Goal: Task Accomplishment & Management: Use online tool/utility

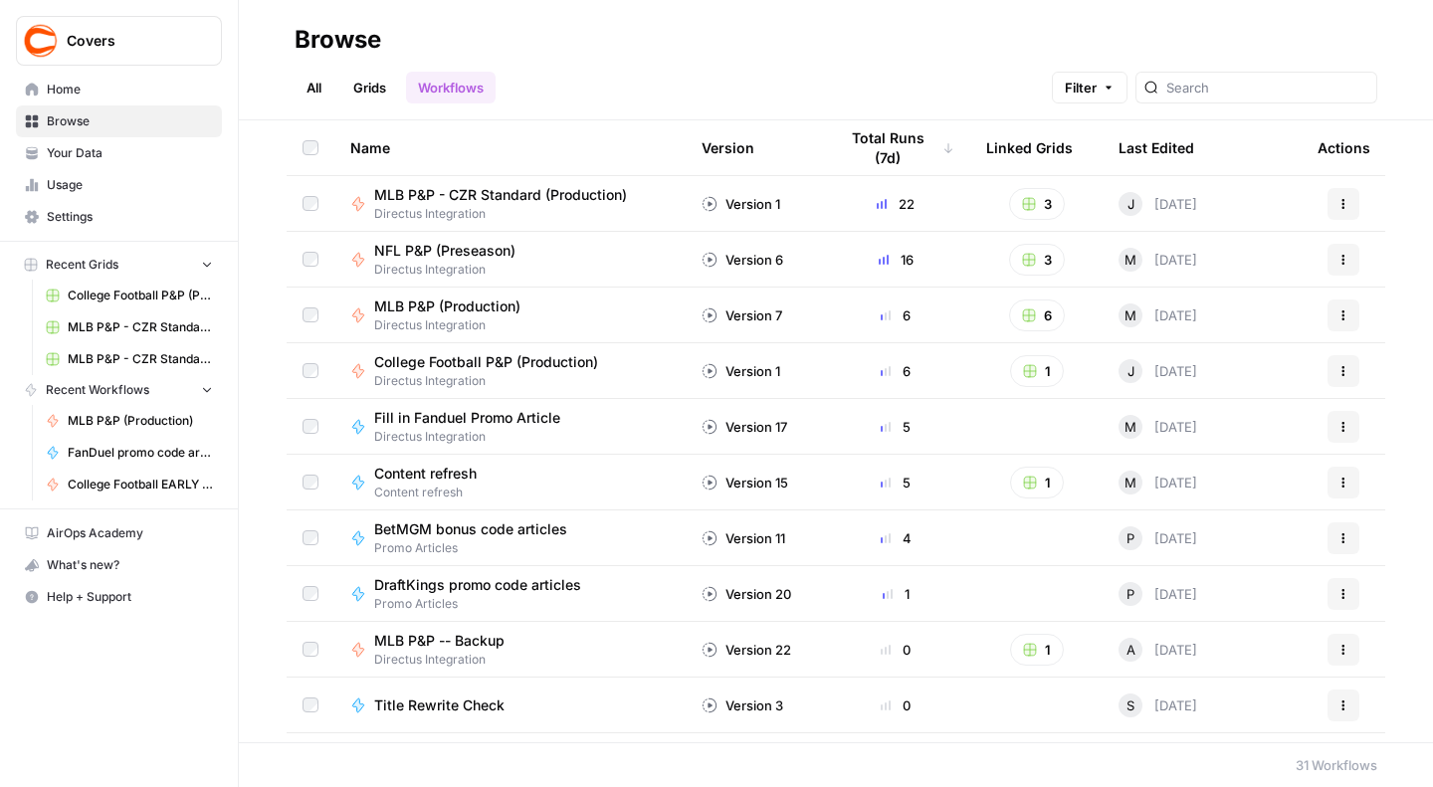
click at [495, 196] on span "MLB P&P - CZR Standard (Production)" at bounding box center [500, 195] width 253 height 20
click at [527, 188] on span "MLB P&P - CZR Standard (Production)" at bounding box center [500, 195] width 253 height 20
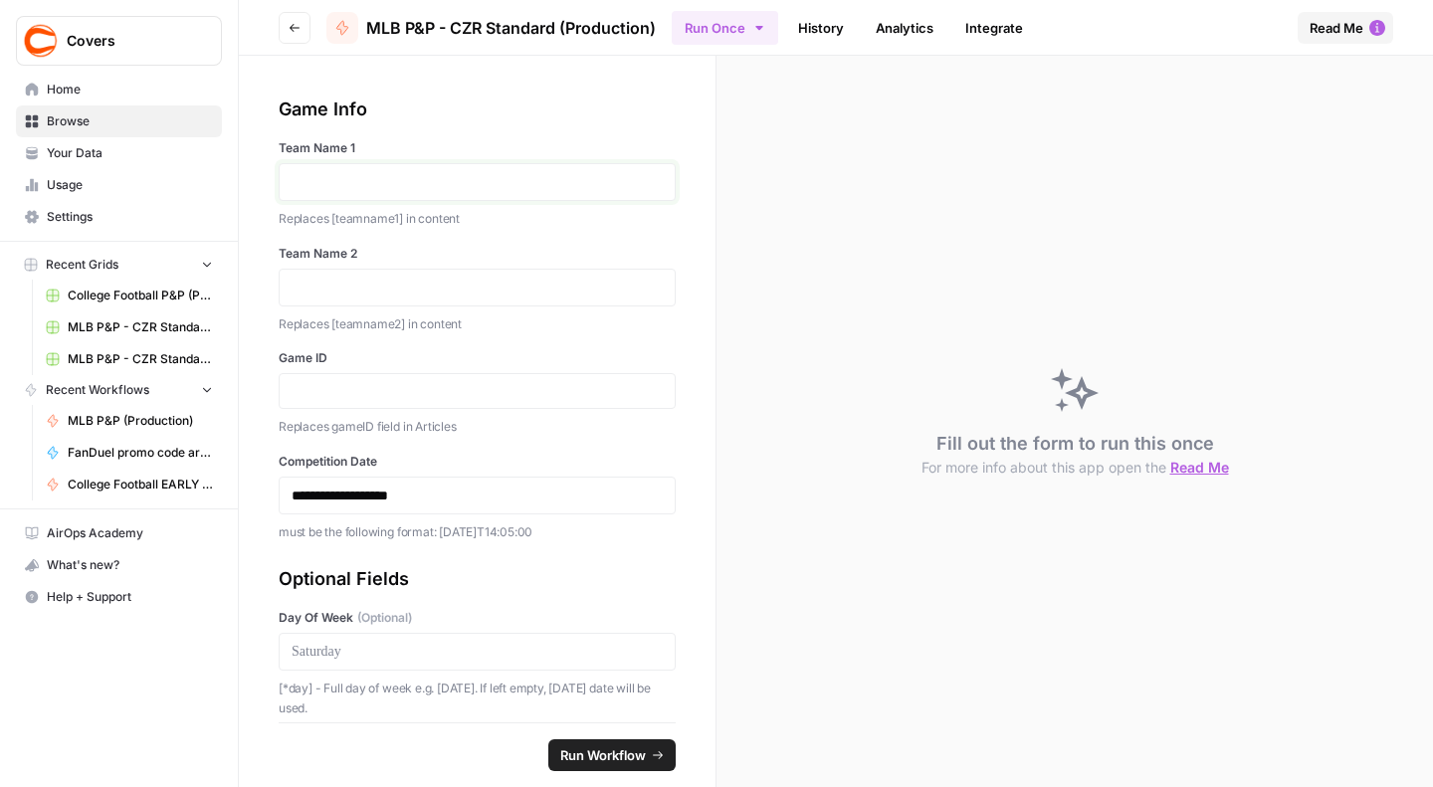
click at [318, 184] on p at bounding box center [476, 182] width 371 height 20
paste input "343141"
type input "343141"
click at [344, 494] on p "**********" at bounding box center [467, 495] width 353 height 20
drag, startPoint x: 588, startPoint y: 528, endPoint x: 437, endPoint y: 530, distance: 151.2
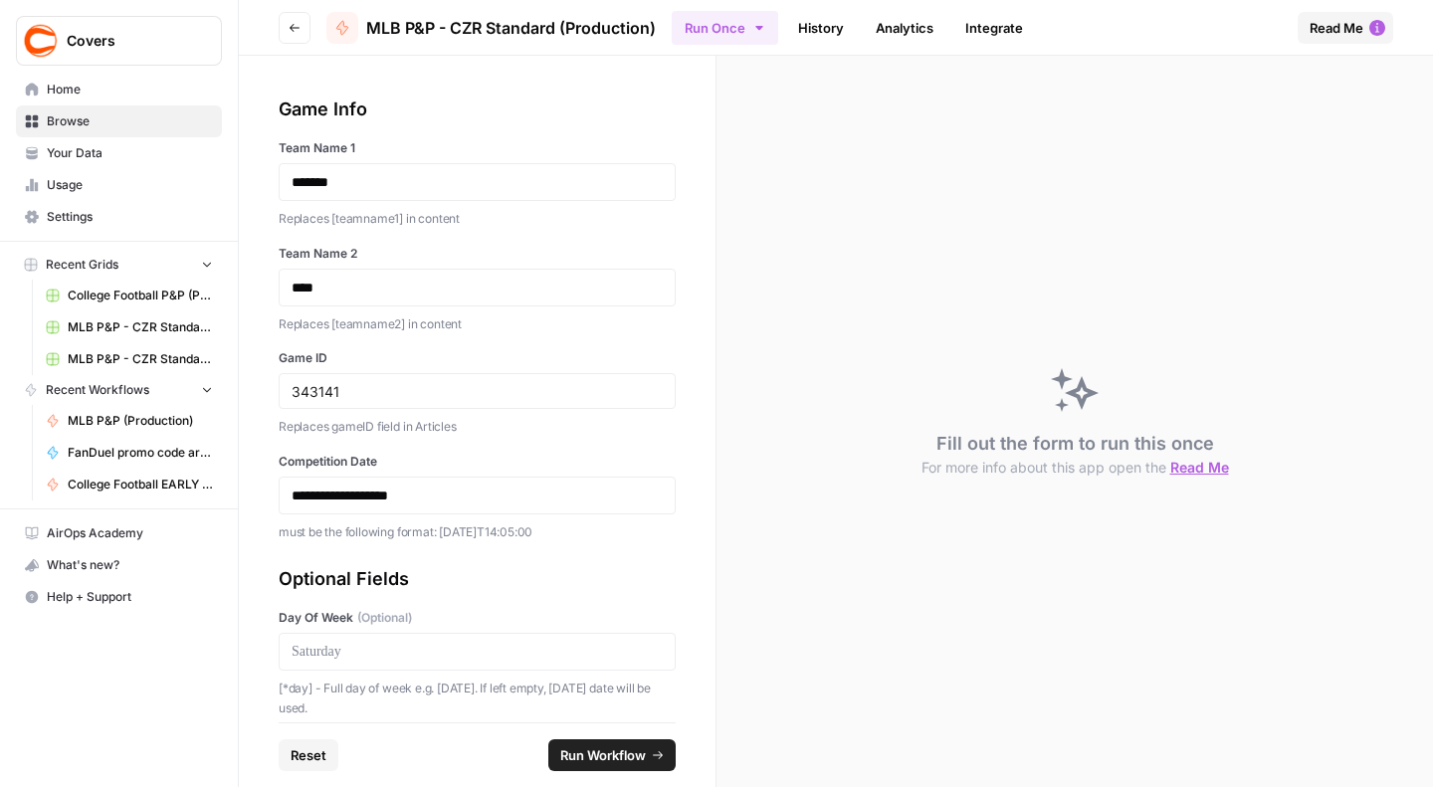
click at [437, 530] on p "must be the following format: [DATE]T14:05:00" at bounding box center [477, 532] width 397 height 20
click at [347, 496] on p "**********" at bounding box center [467, 495] width 353 height 20
click at [392, 497] on p "**********" at bounding box center [467, 495] width 353 height 20
click at [458, 485] on p "**********" at bounding box center [467, 495] width 353 height 20
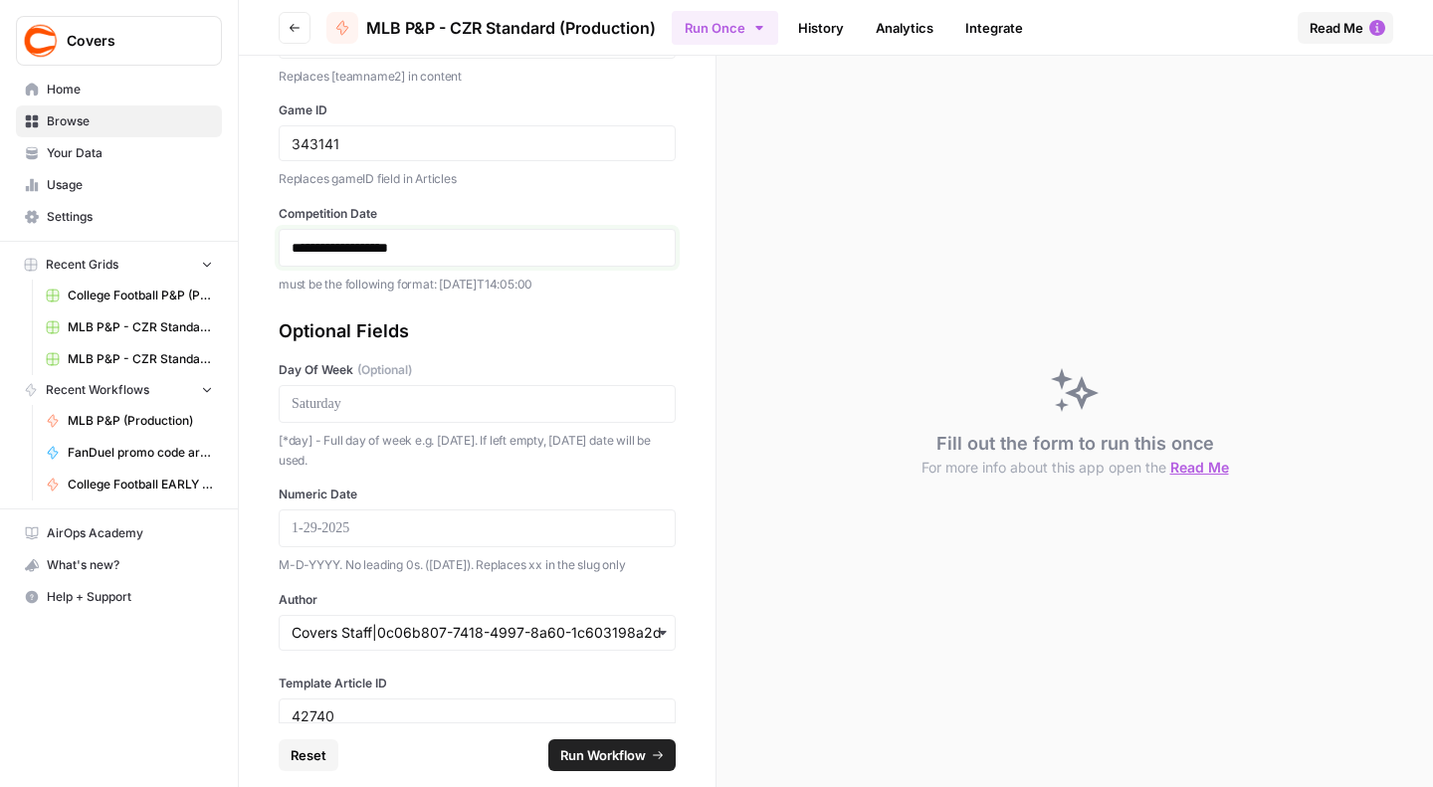
scroll to position [307, 0]
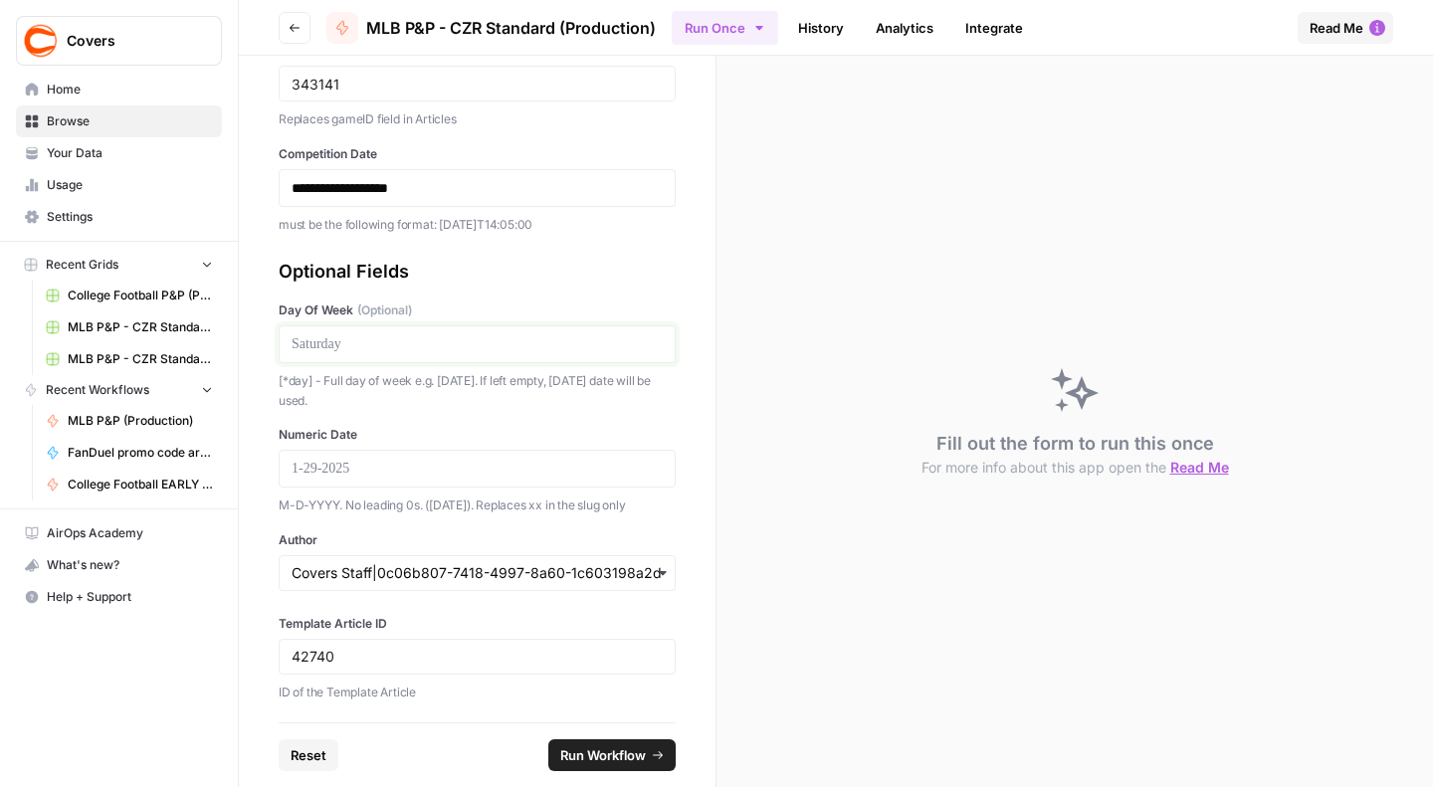
click at [402, 341] on p at bounding box center [476, 344] width 371 height 20
click at [396, 568] on input "Author" at bounding box center [476, 573] width 371 height 20
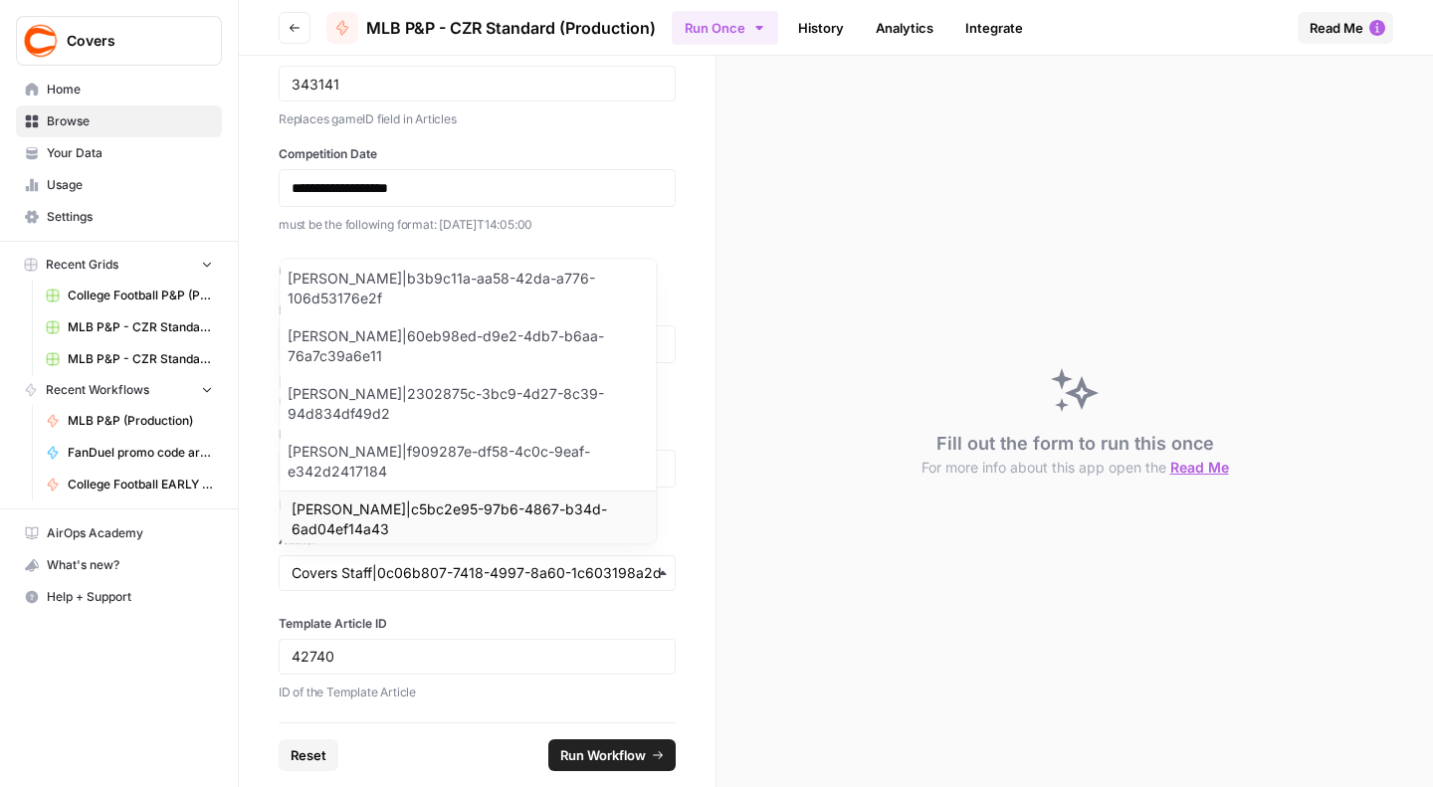
scroll to position [10, 0]
click at [507, 605] on div "**********" at bounding box center [477, 389] width 477 height 667
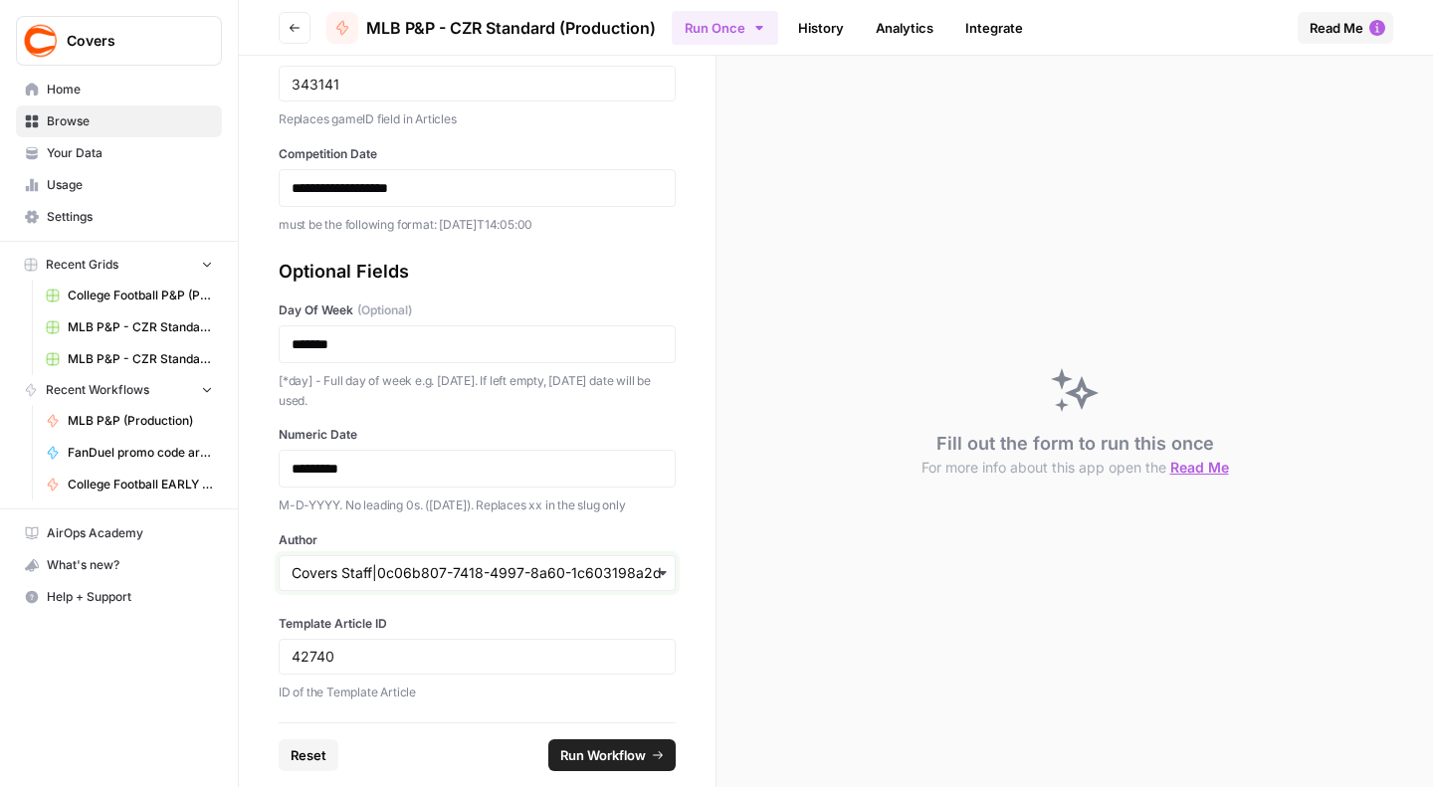
click at [514, 563] on input "Author" at bounding box center [476, 573] width 371 height 20
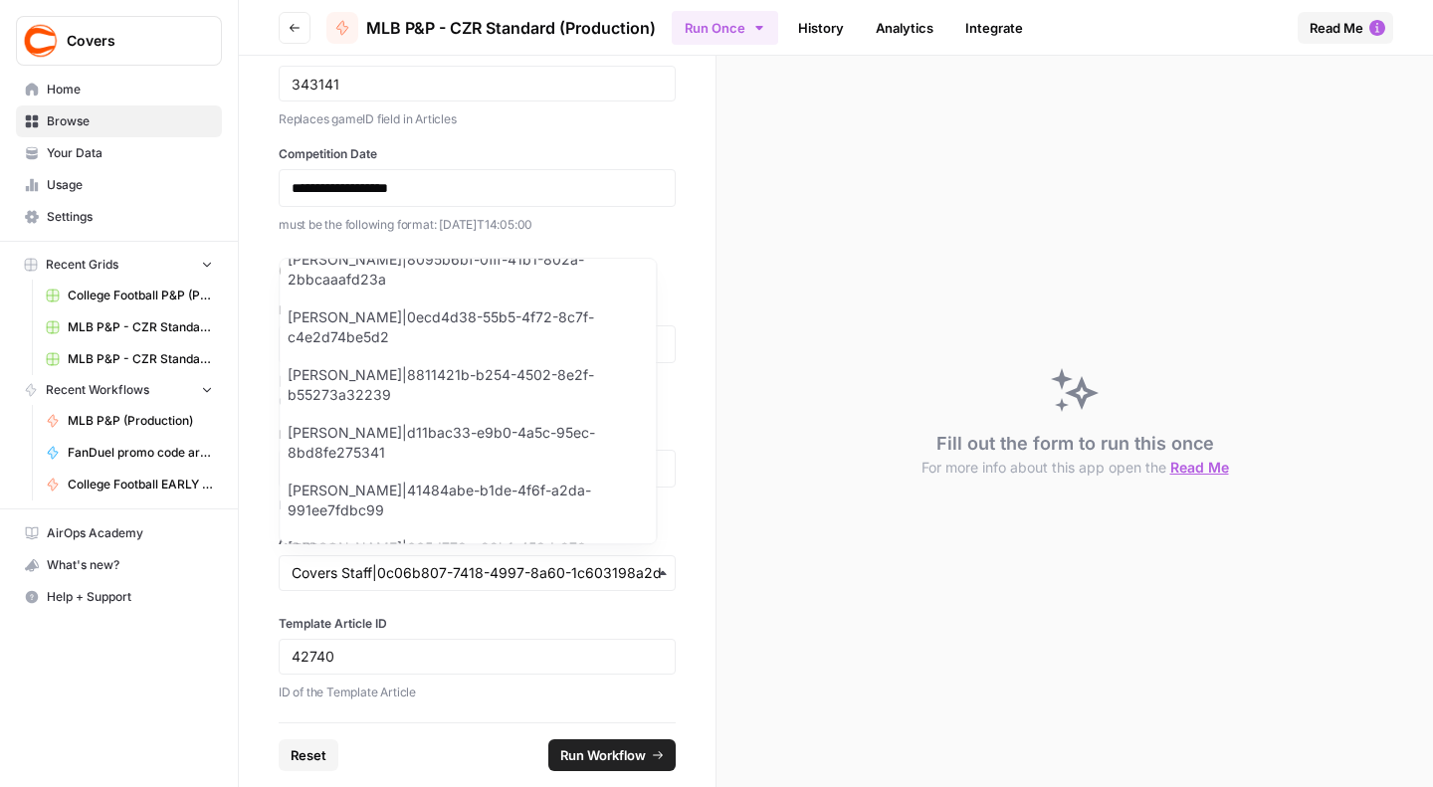
scroll to position [1626, 0]
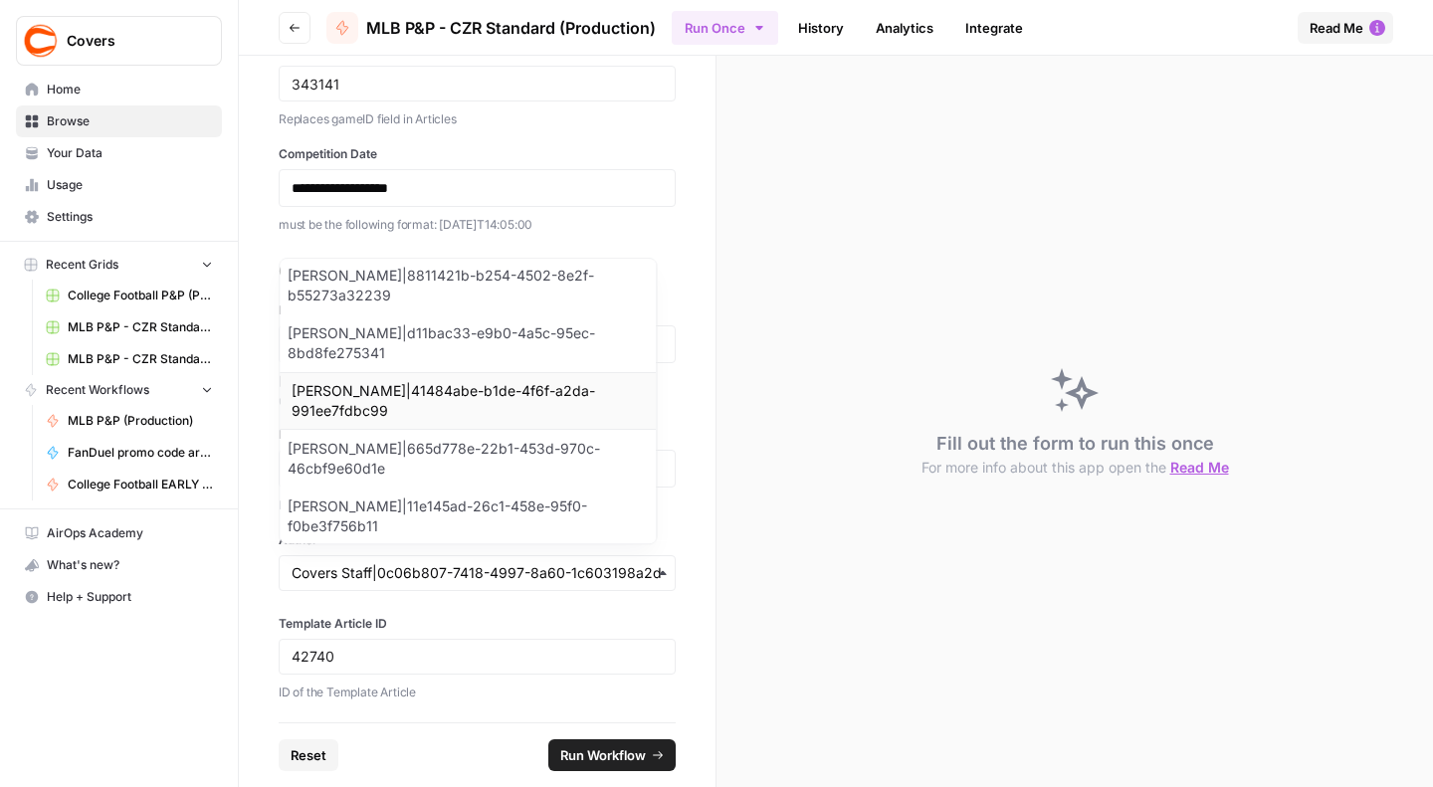
click at [398, 372] on div "[PERSON_NAME]|41484abe-b1de-4f6f-a2da-991ee7fdbc99" at bounding box center [468, 401] width 376 height 58
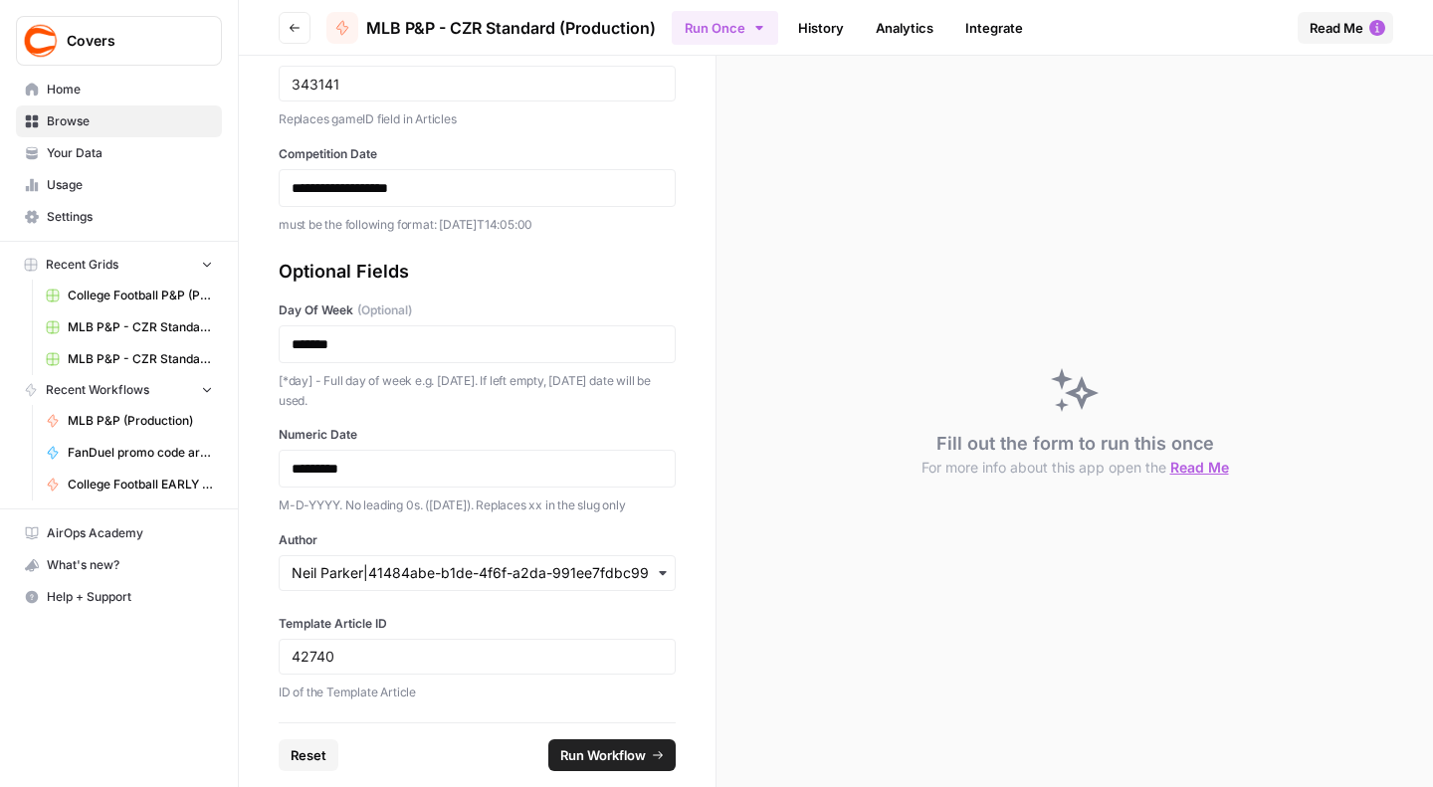
click at [595, 754] on span "Run Workflow" at bounding box center [603, 755] width 86 height 20
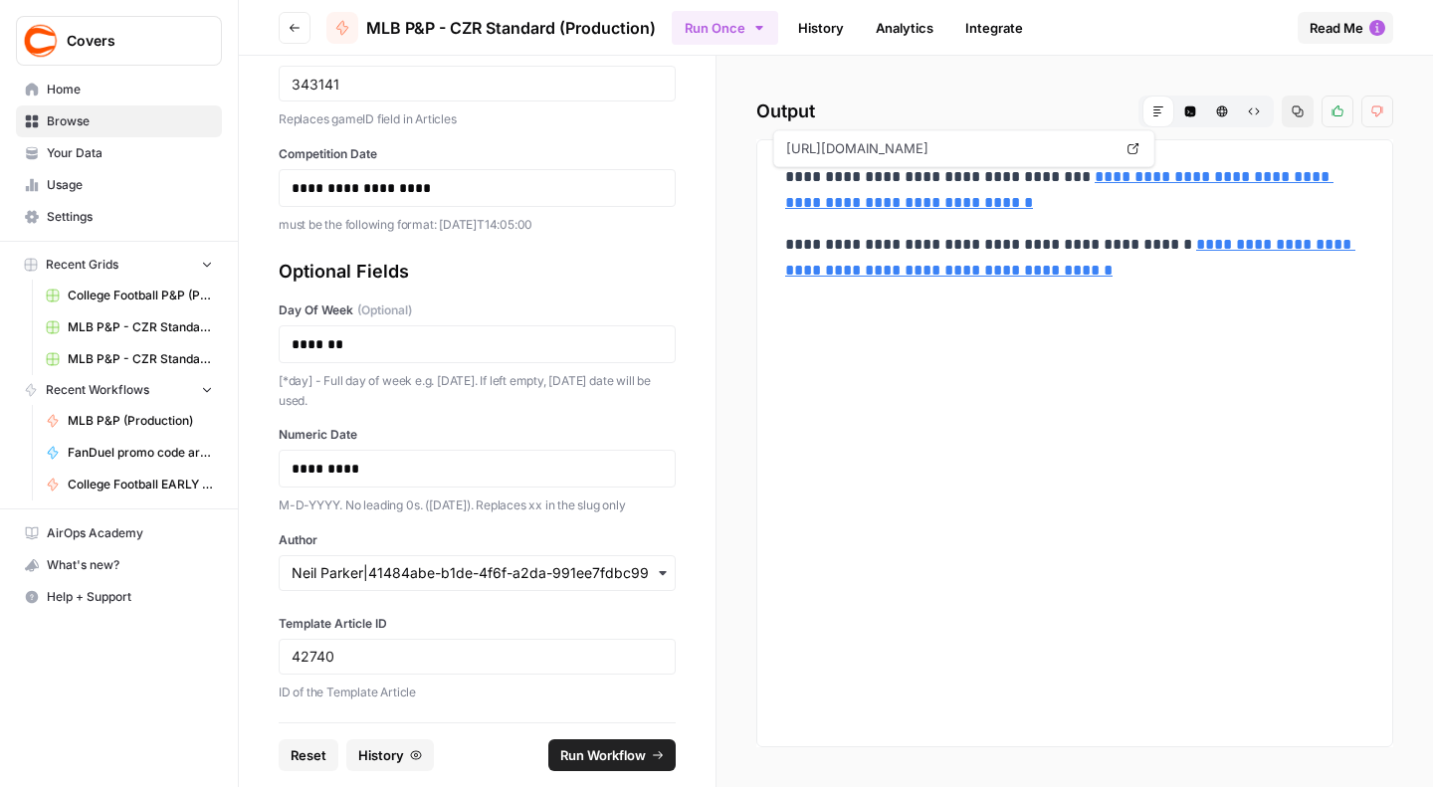
click at [1092, 202] on link "**********" at bounding box center [1059, 189] width 548 height 41
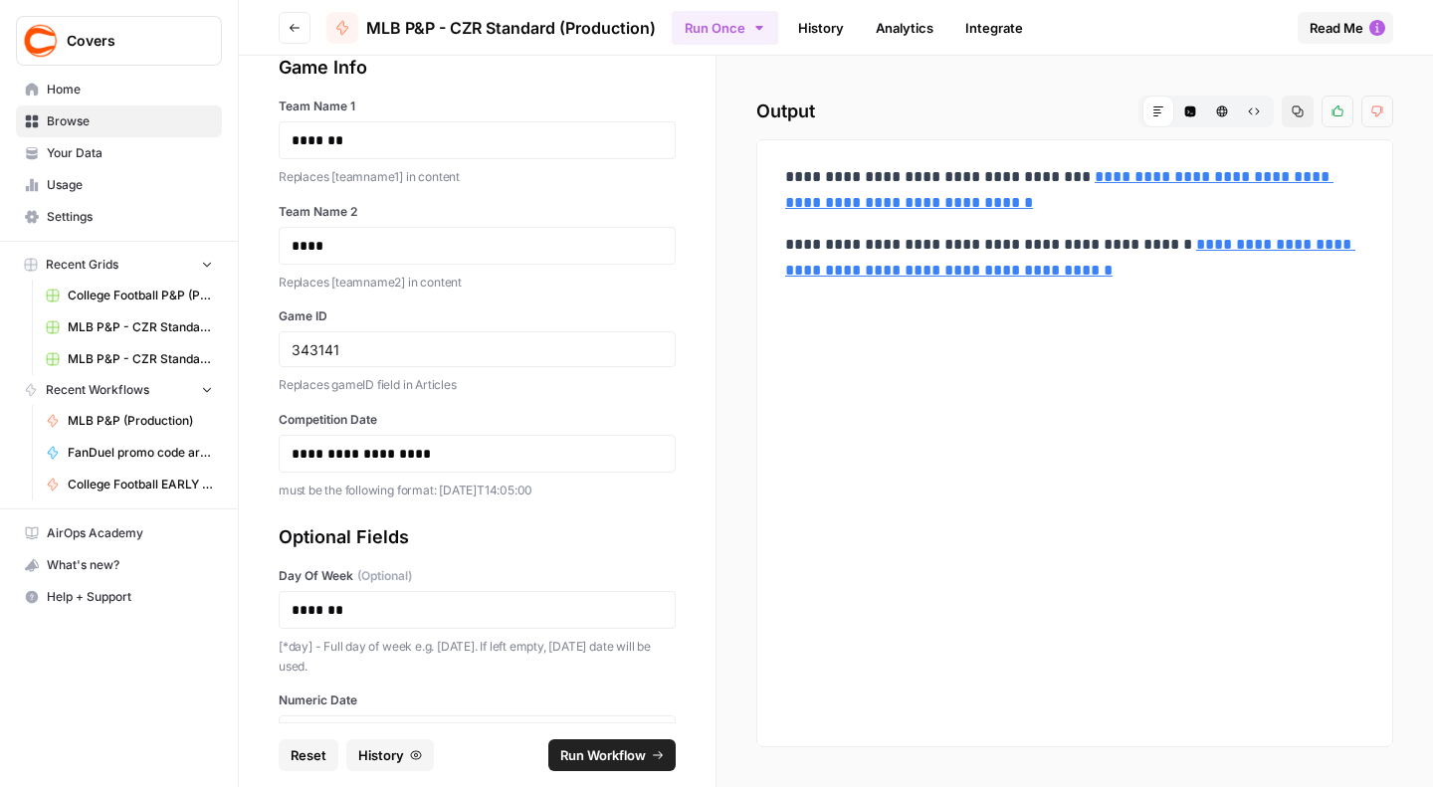
scroll to position [0, 0]
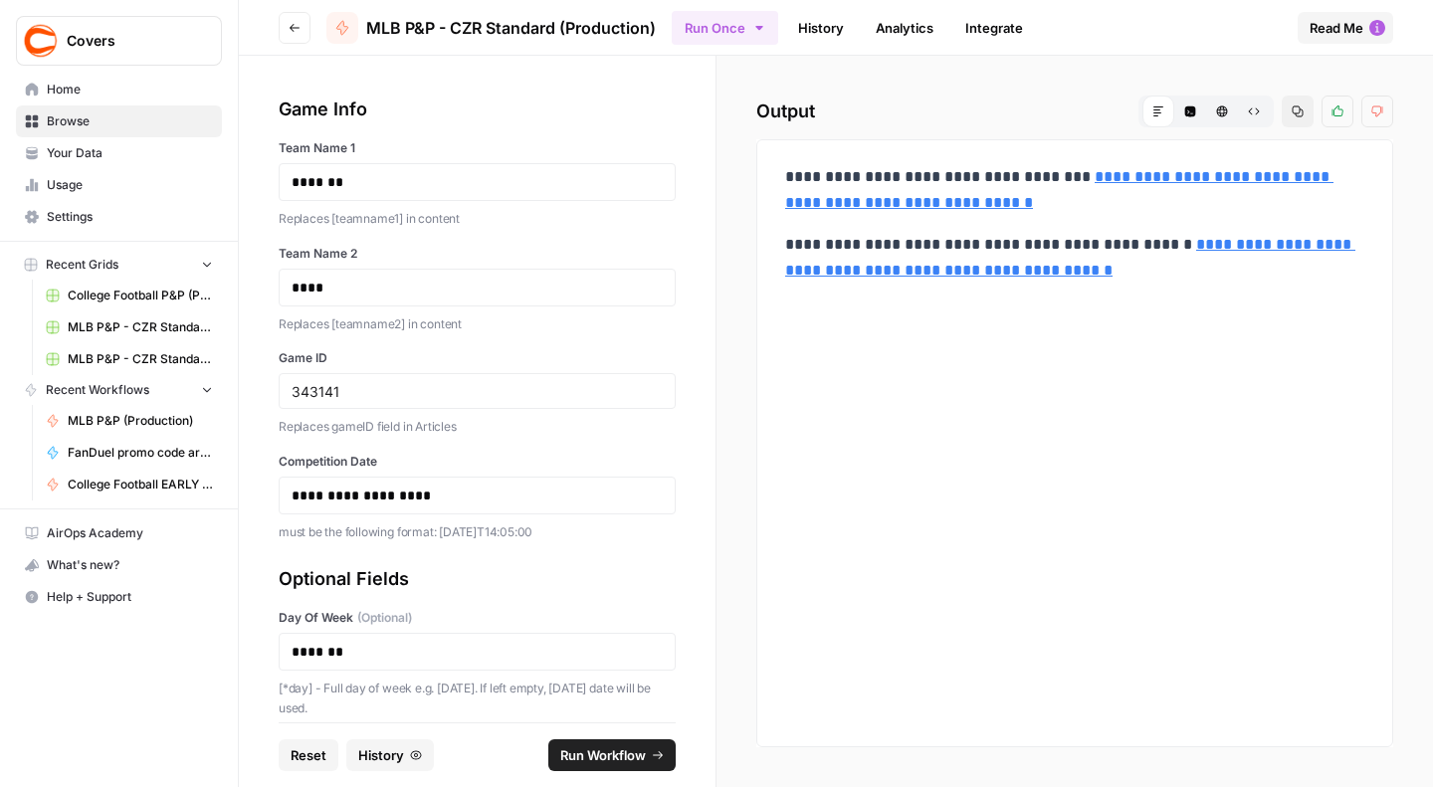
click at [212, 261] on icon "button" at bounding box center [207, 264] width 14 height 14
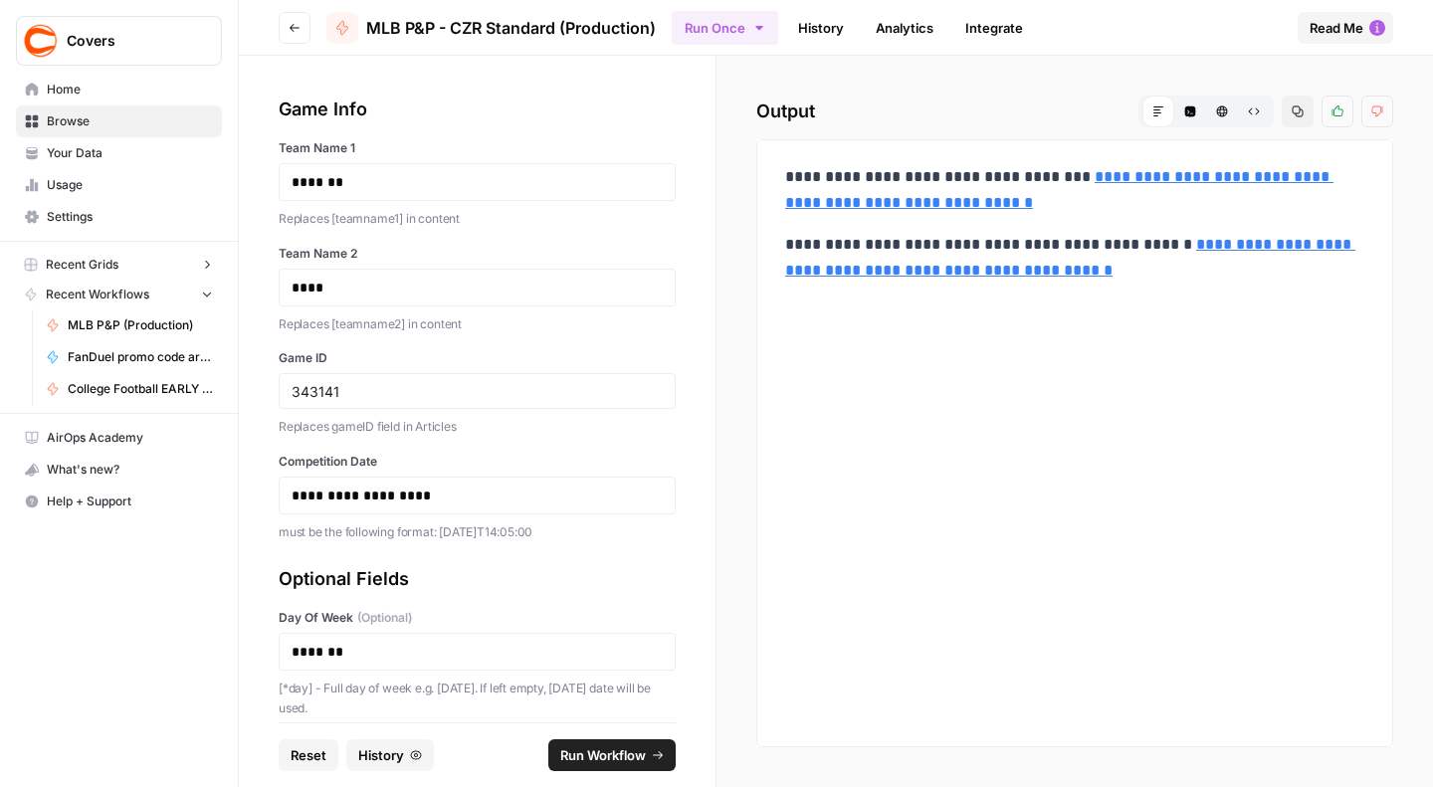
click at [211, 261] on icon "button" at bounding box center [207, 265] width 14 height 14
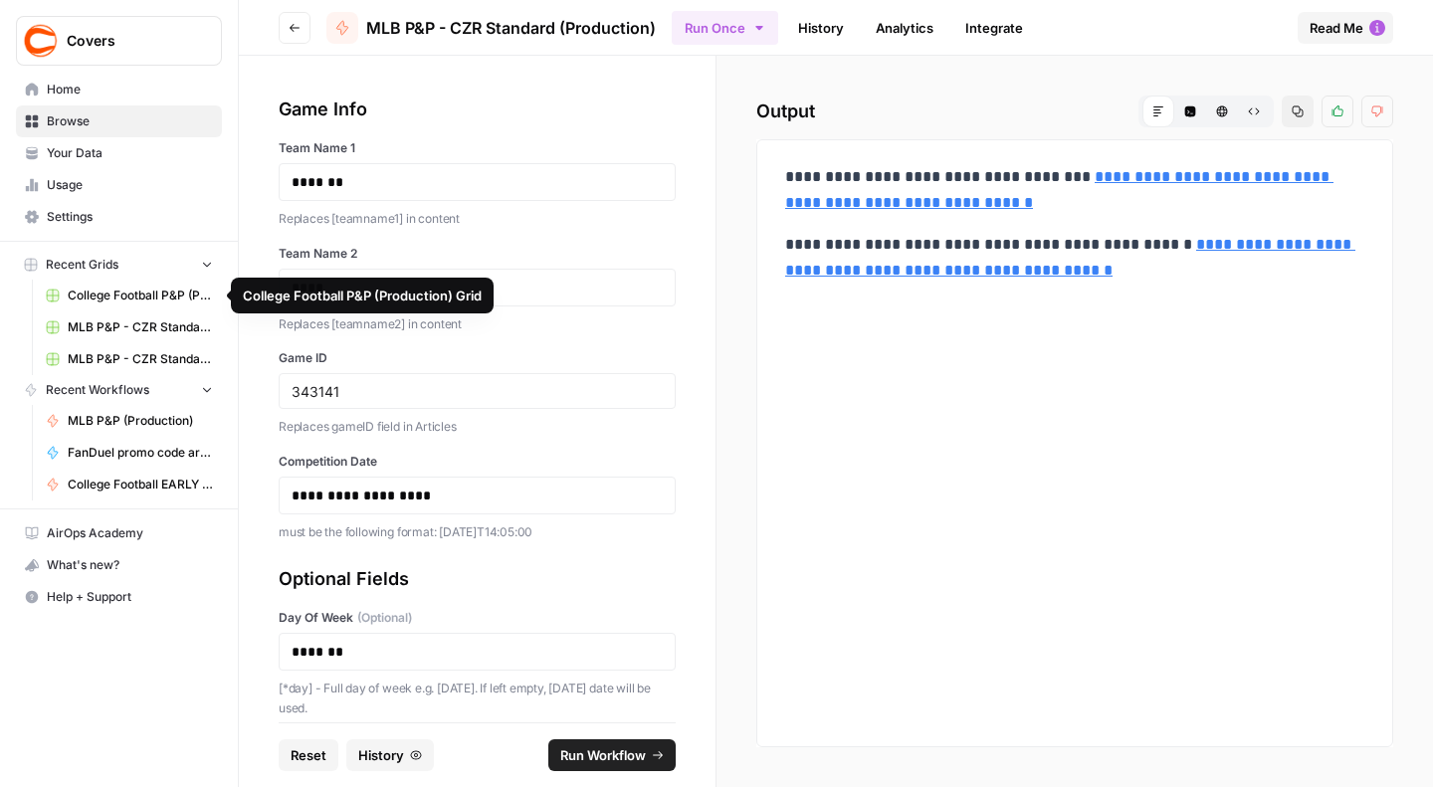
click at [128, 319] on span "MLB P&P - CZR Standard (Production) Grid (2)" at bounding box center [140, 327] width 145 height 18
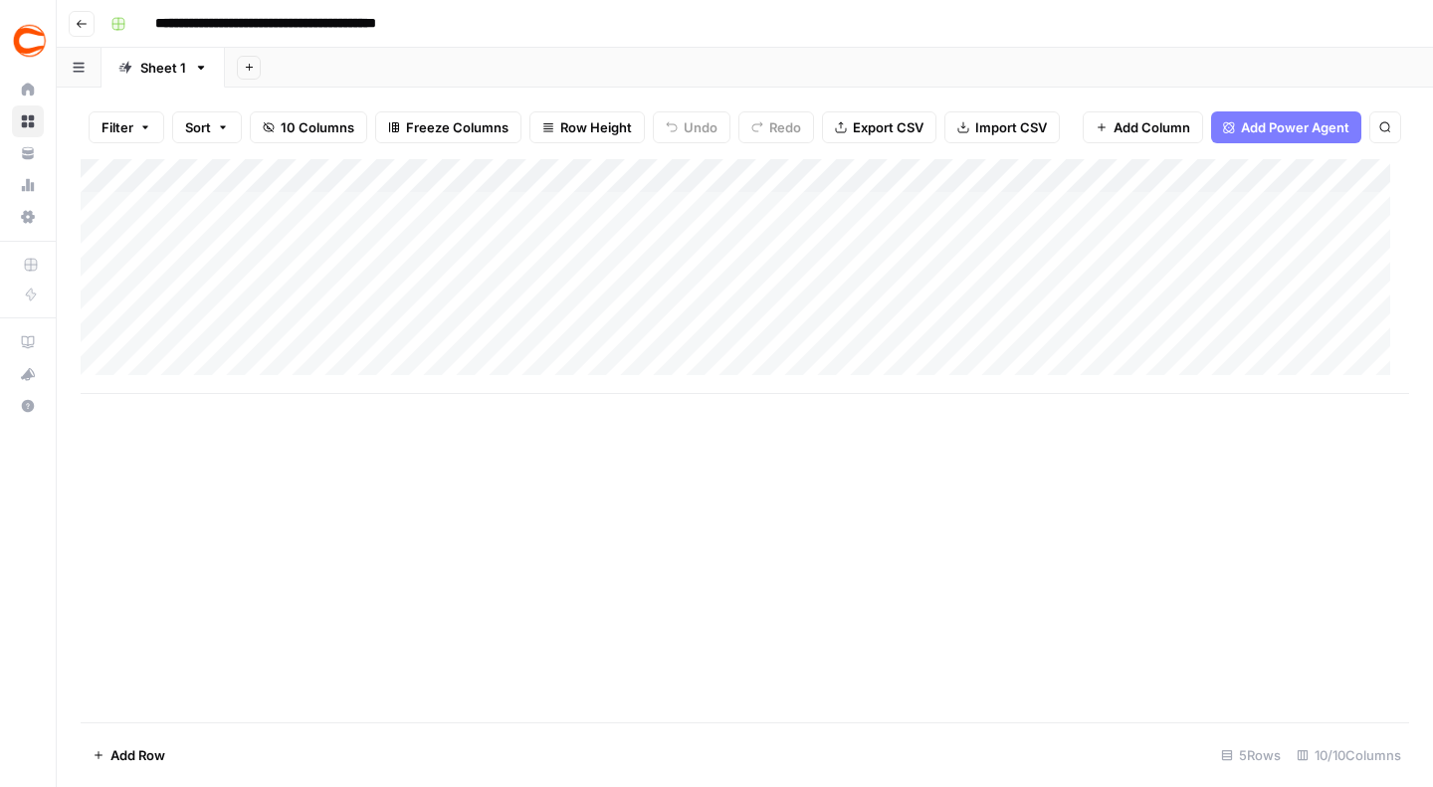
scroll to position [18, 0]
click at [211, 358] on div "Add Column" at bounding box center [745, 276] width 1328 height 235
click at [206, 377] on div "Add Column" at bounding box center [745, 293] width 1328 height 269
click at [199, 388] on textarea at bounding box center [270, 394] width 318 height 28
click at [186, 419] on div "Add Column" at bounding box center [745, 310] width 1328 height 302
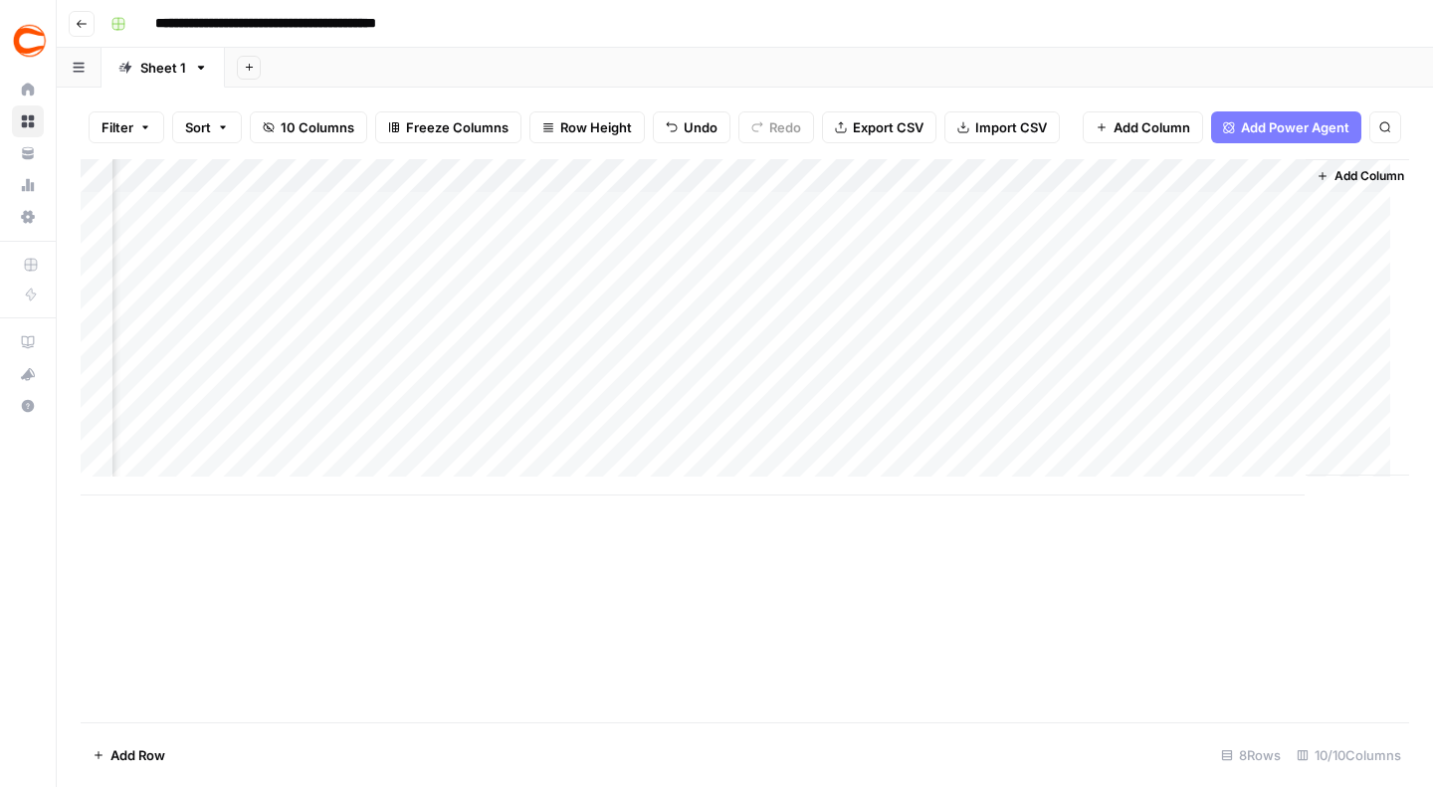
scroll to position [18, 599]
drag, startPoint x: 1160, startPoint y: 495, endPoint x: 1233, endPoint y: 478, distance: 74.8
click at [1233, 478] on div "Add Column" at bounding box center [745, 440] width 1328 height 563
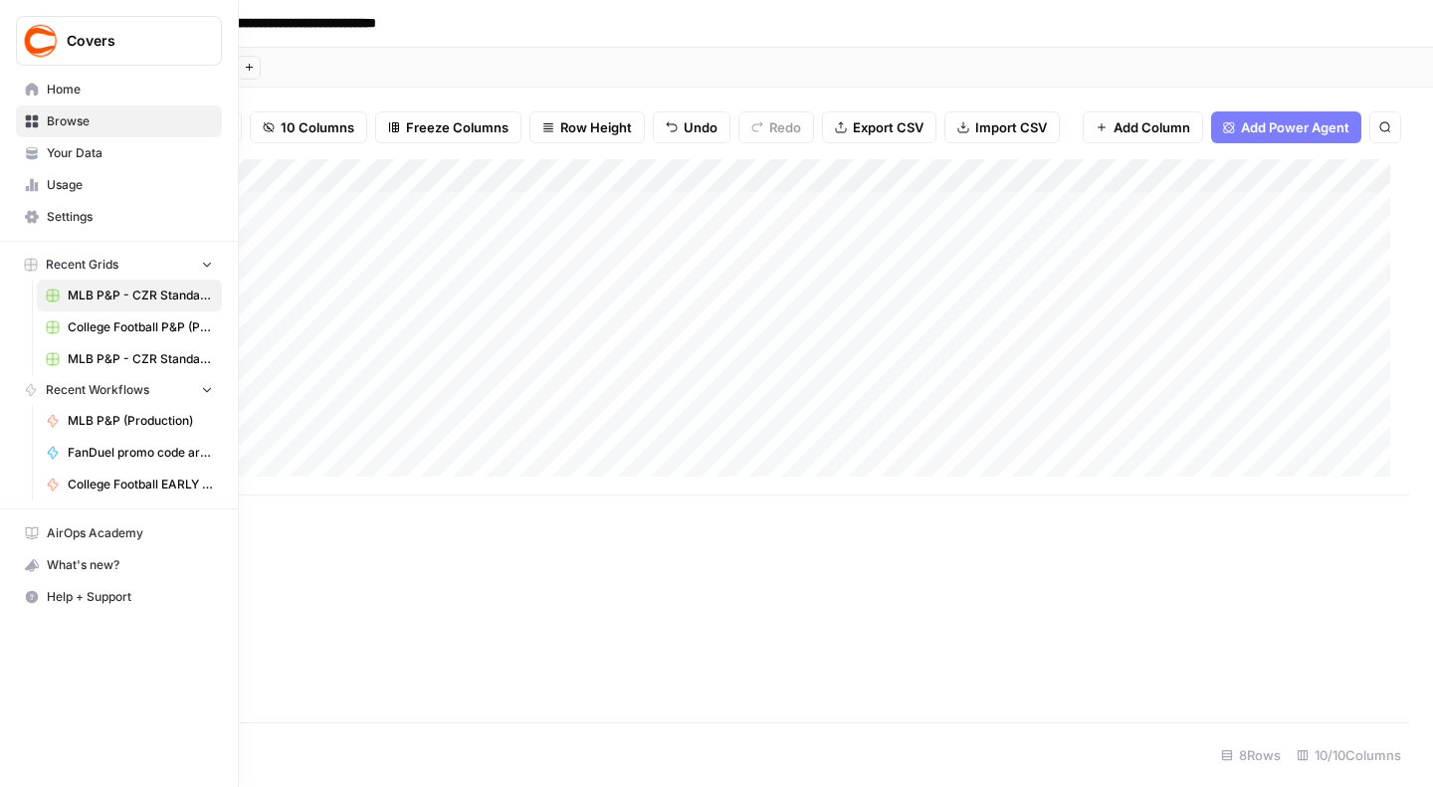
click at [59, 97] on span "Home" at bounding box center [130, 90] width 166 height 18
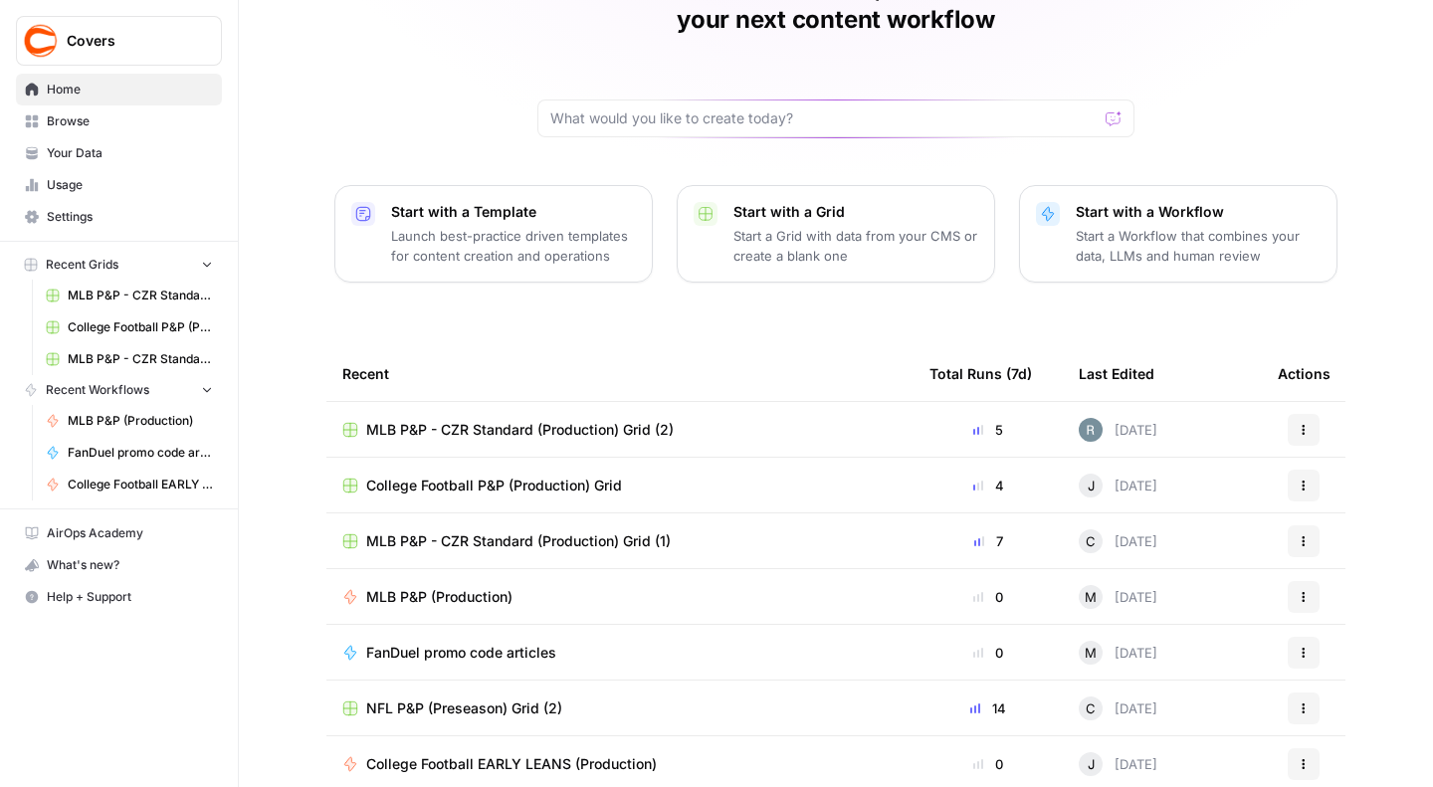
scroll to position [126, 0]
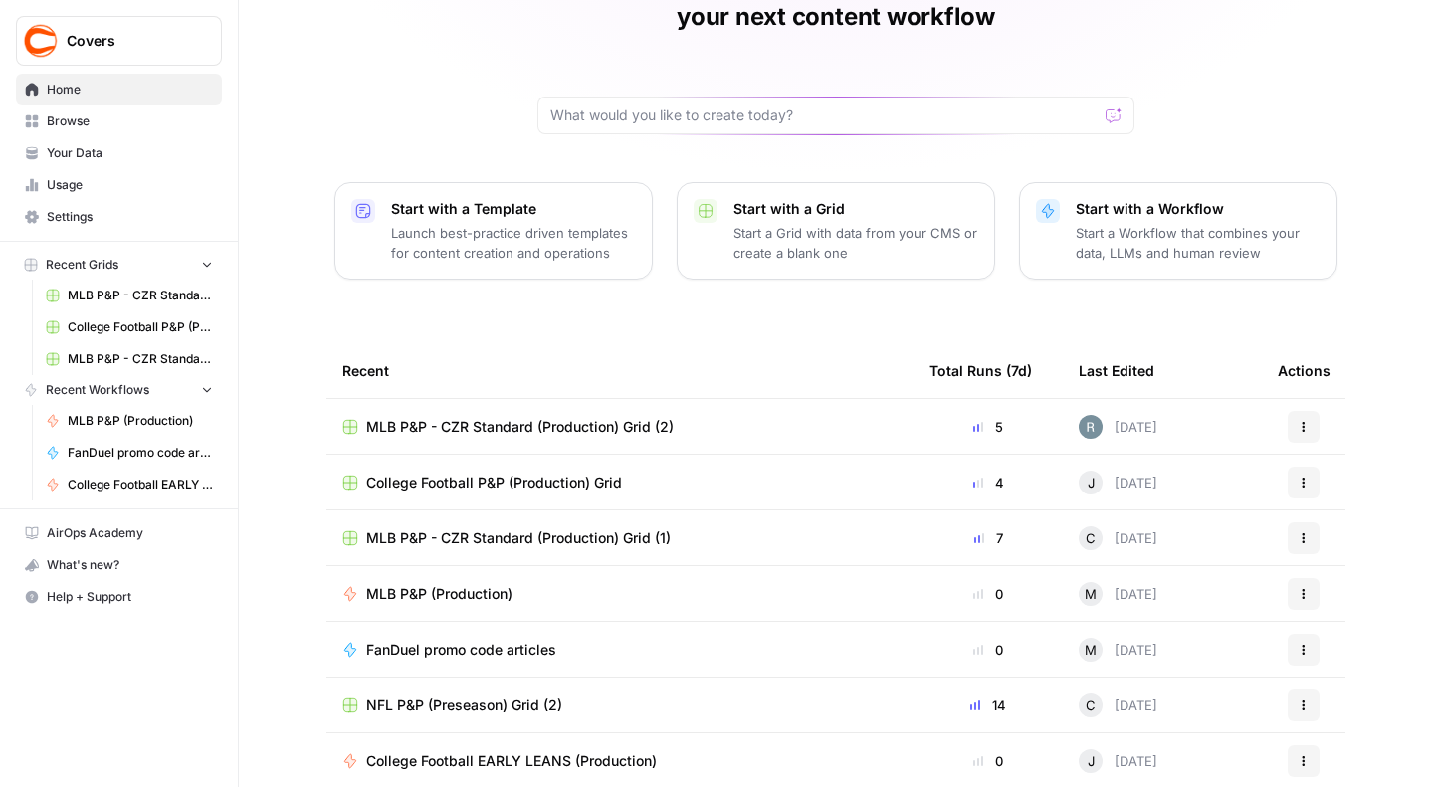
click at [485, 695] on span "NFL P&P (Preseason) Grid (2)" at bounding box center [464, 705] width 196 height 20
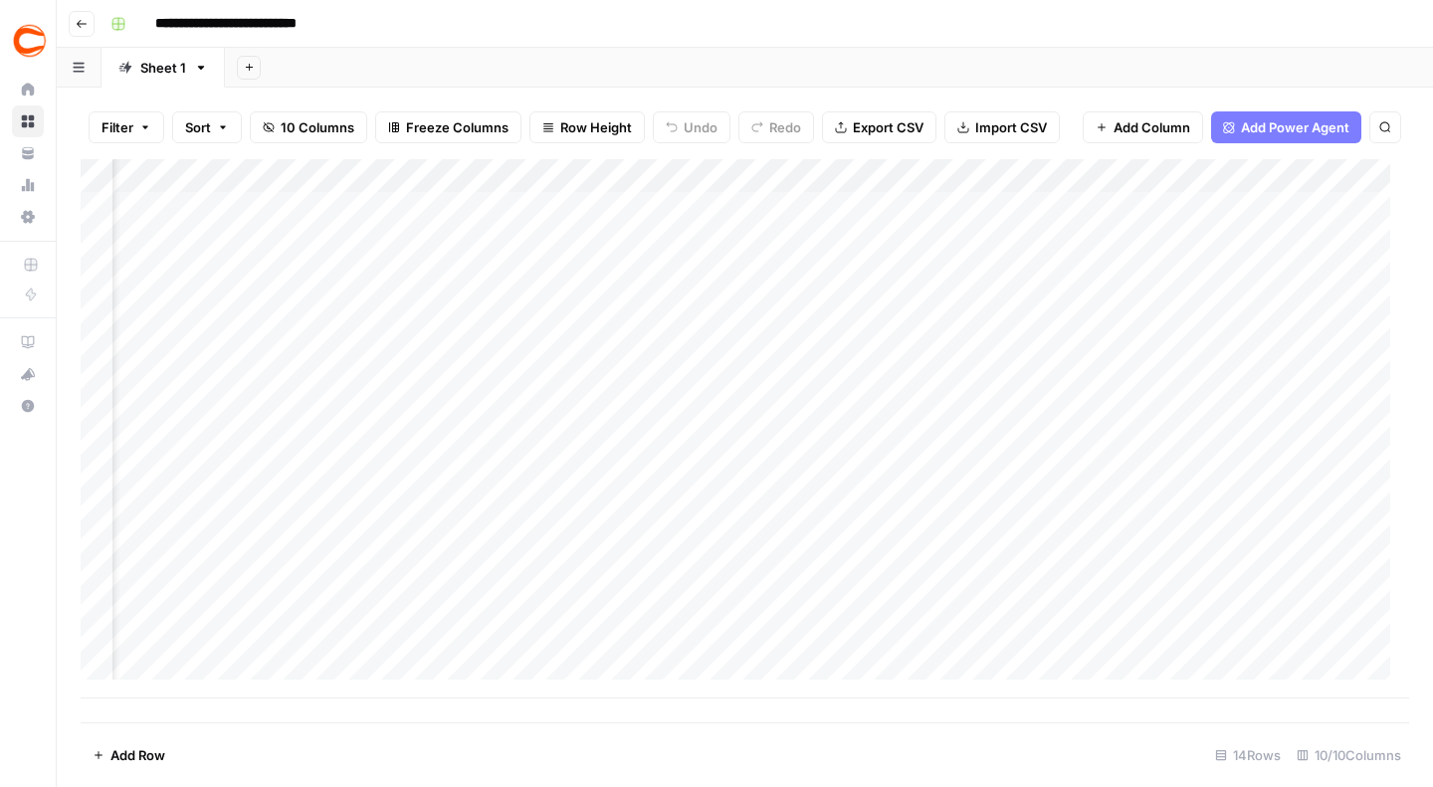
scroll to position [0, 25]
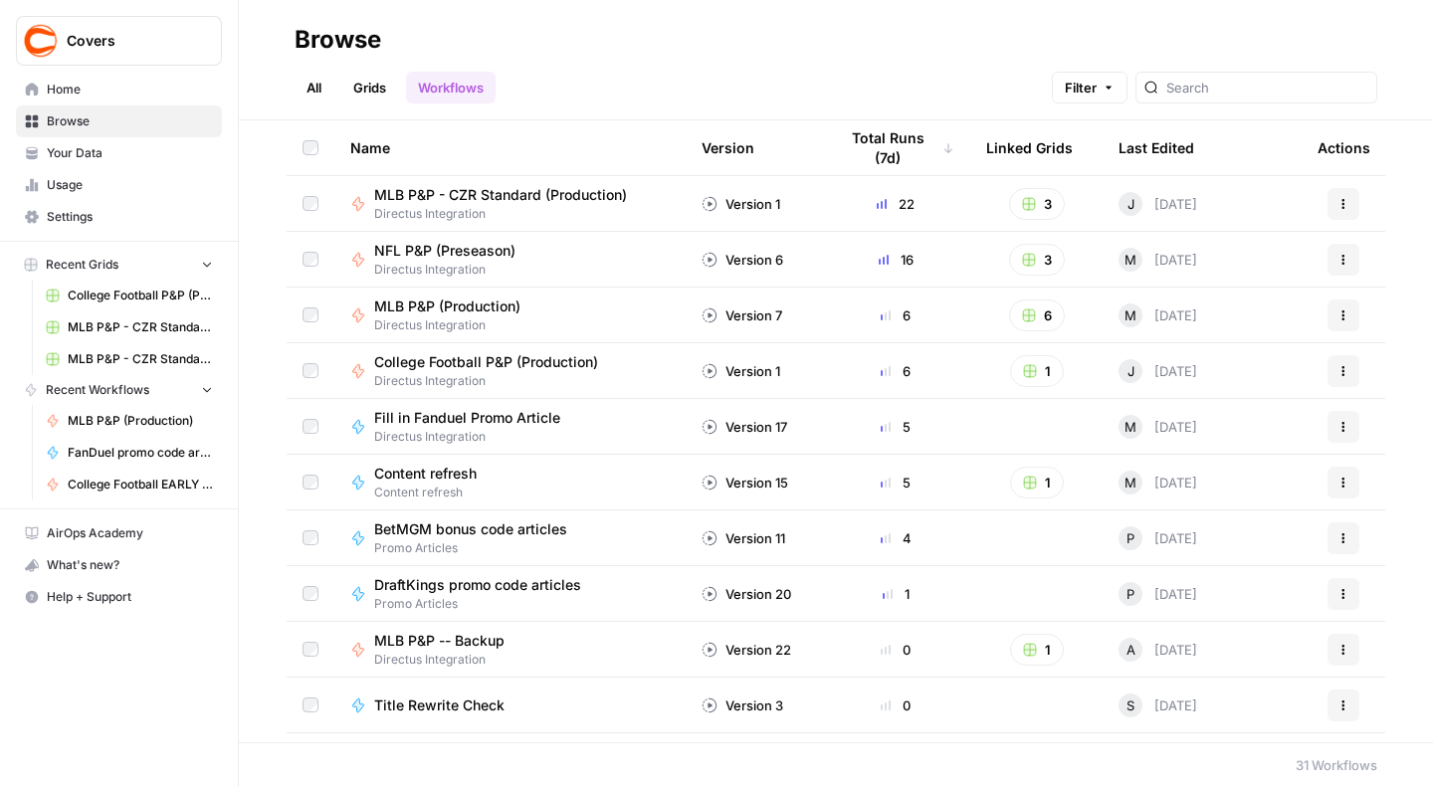
click at [67, 93] on span "Home" at bounding box center [130, 90] width 166 height 18
click at [77, 97] on span "Home" at bounding box center [130, 90] width 166 height 18
